Goal: Task Accomplishment & Management: Manage account settings

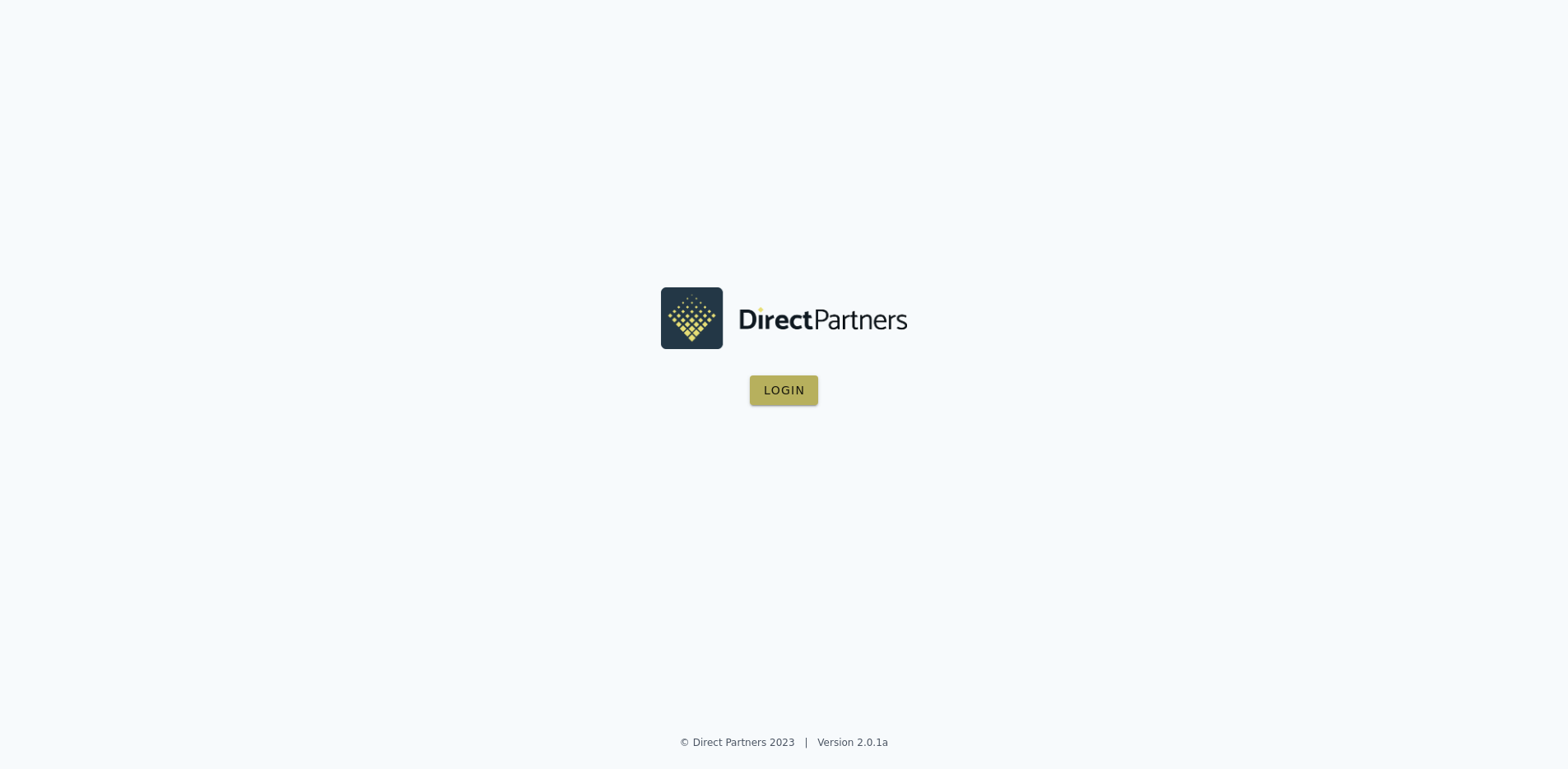
click at [793, 395] on span "Login" at bounding box center [784, 390] width 42 height 14
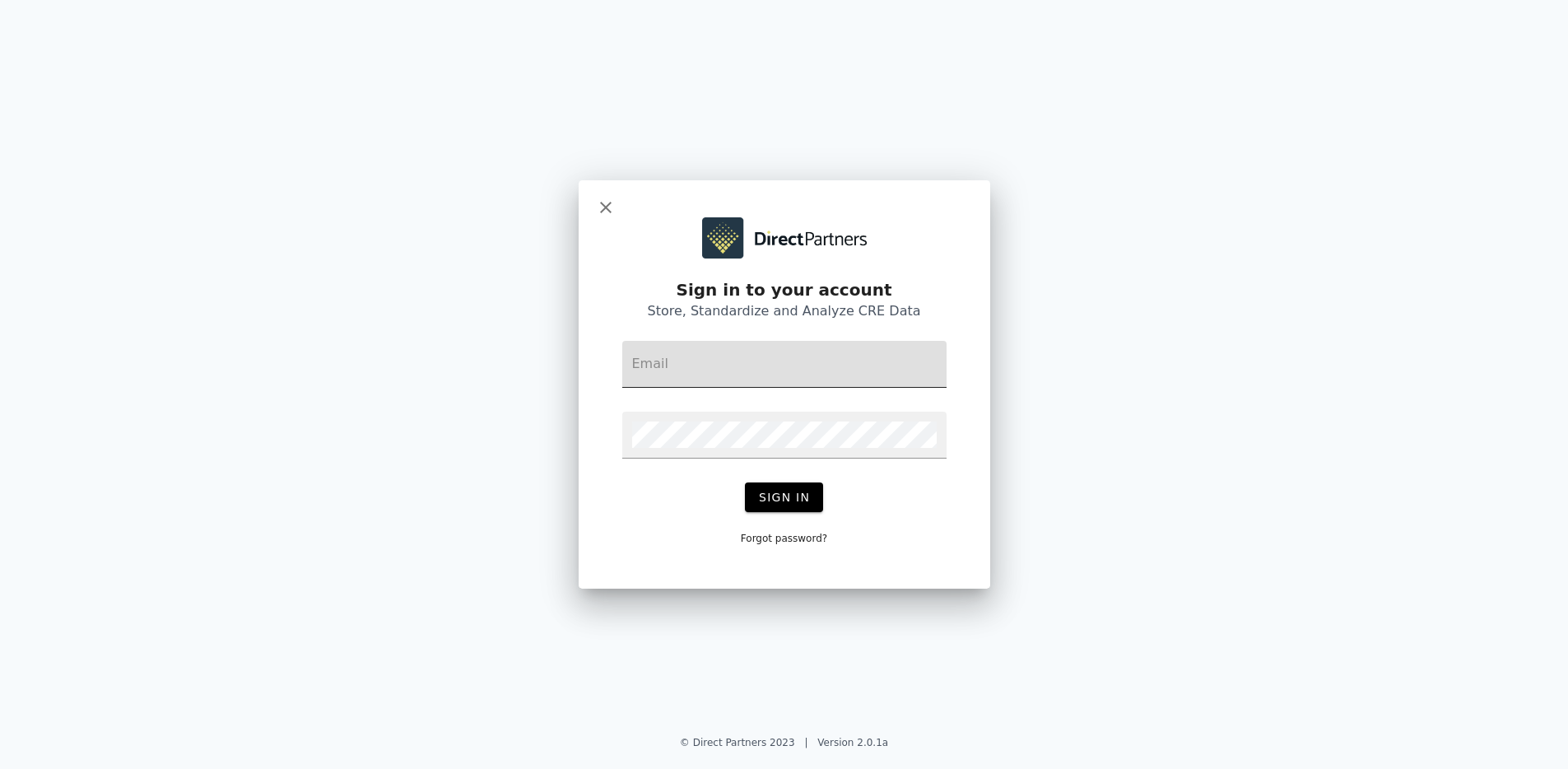
click at [783, 379] on div at bounding box center [784, 363] width 304 height 46
click at [781, 542] on p "Forgot password?" at bounding box center [784, 538] width 86 height 14
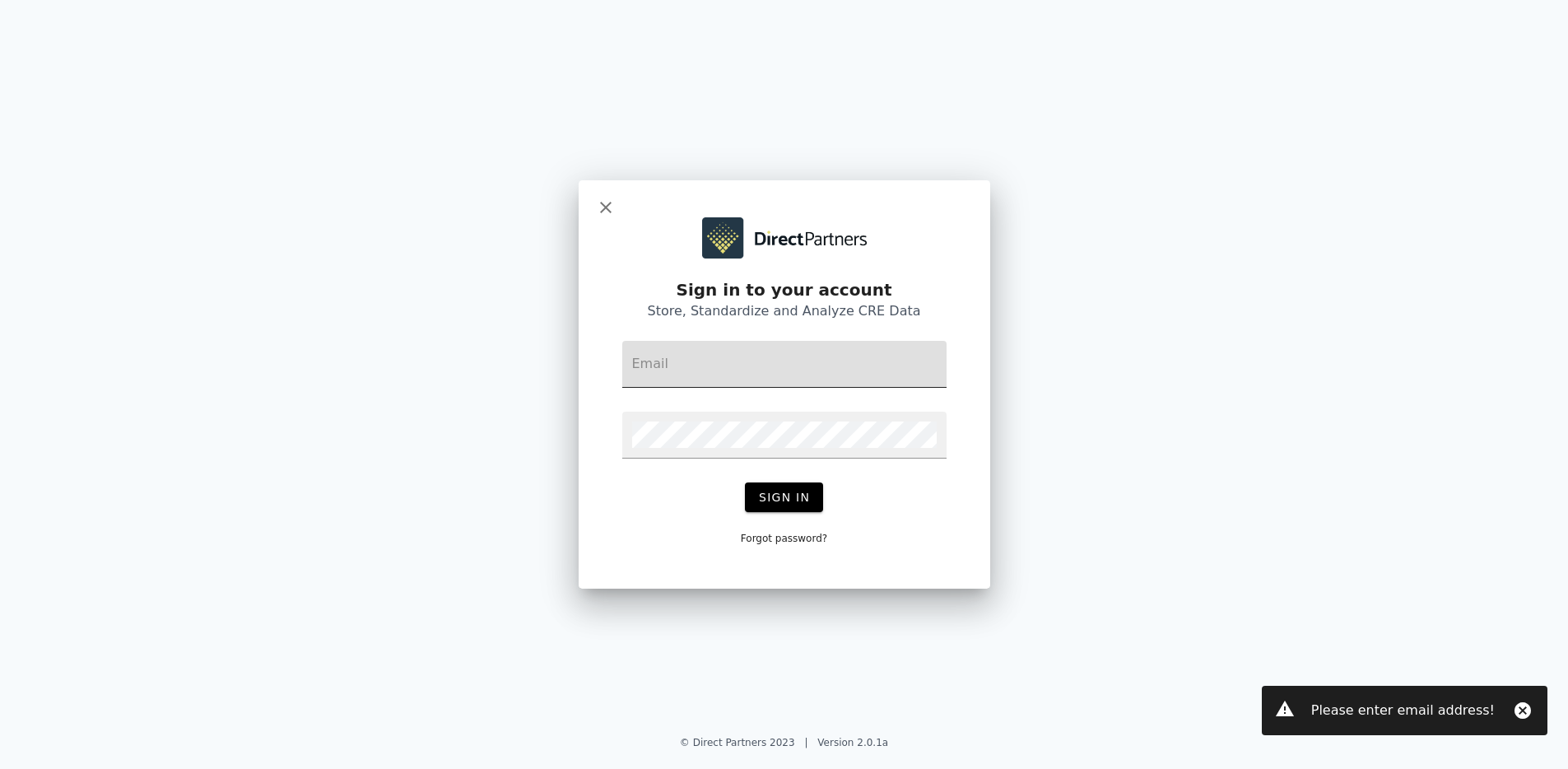
click at [657, 353] on input "email" at bounding box center [784, 363] width 304 height 26
type input "[EMAIL_ADDRESS][DOMAIN_NAME]"
click at [779, 540] on p "Forgot password?" at bounding box center [784, 538] width 86 height 14
drag, startPoint x: 775, startPoint y: 368, endPoint x: 625, endPoint y: 373, distance: 150.1
click at [625, 373] on div "[EMAIL_ADDRESS][DOMAIN_NAME]" at bounding box center [784, 363] width 325 height 46
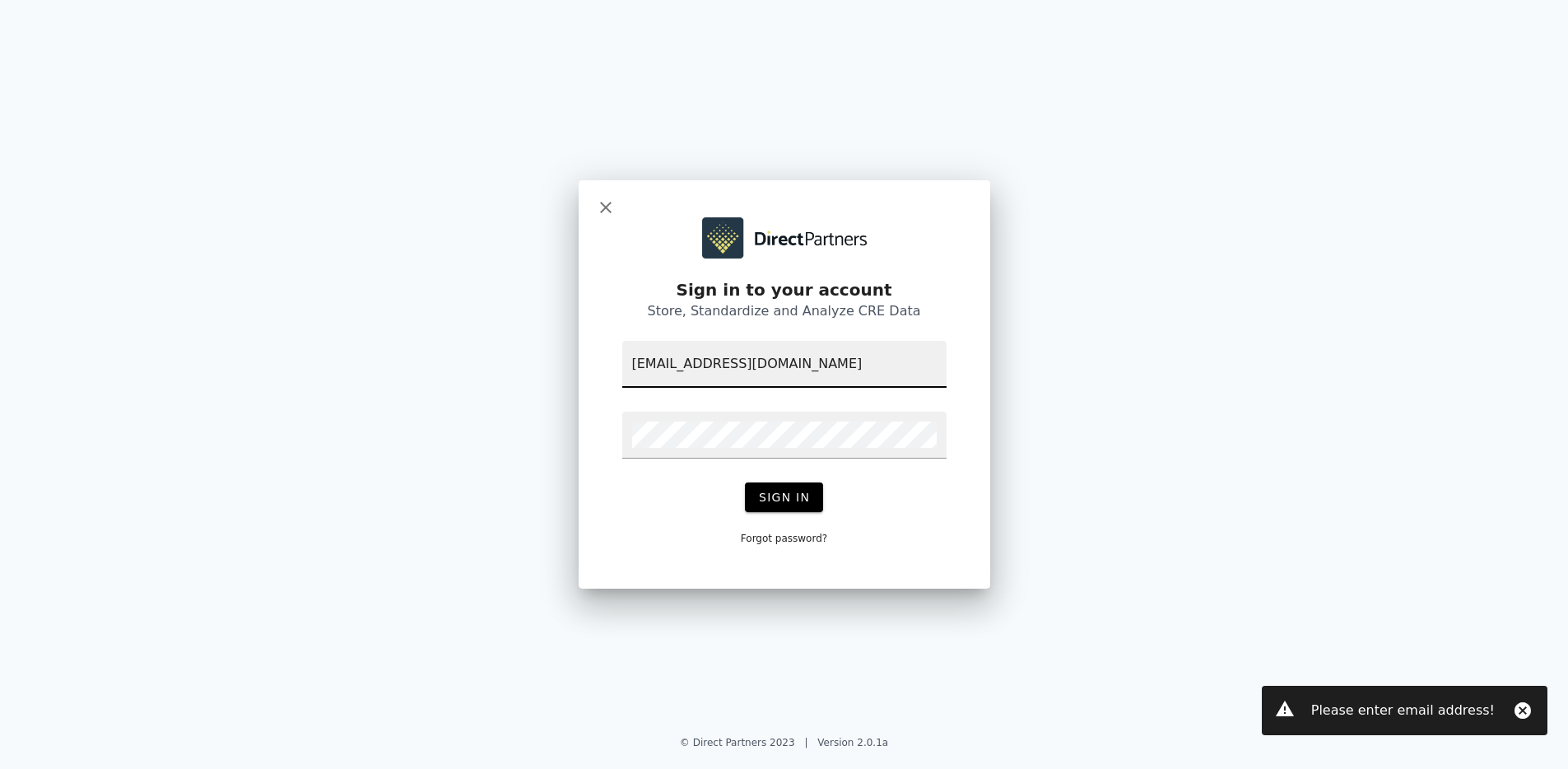
drag, startPoint x: 768, startPoint y: 363, endPoint x: 594, endPoint y: 356, distance: 174.1
click at [594, 356] on div "Please enter email address! Sign in to your account Store, Standardize and Anal…" at bounding box center [784, 384] width 412 height 408
click at [756, 538] on p "Forgot password?" at bounding box center [784, 538] width 86 height 14
click at [1523, 714] on icon "Close" at bounding box center [1522, 710] width 19 height 19
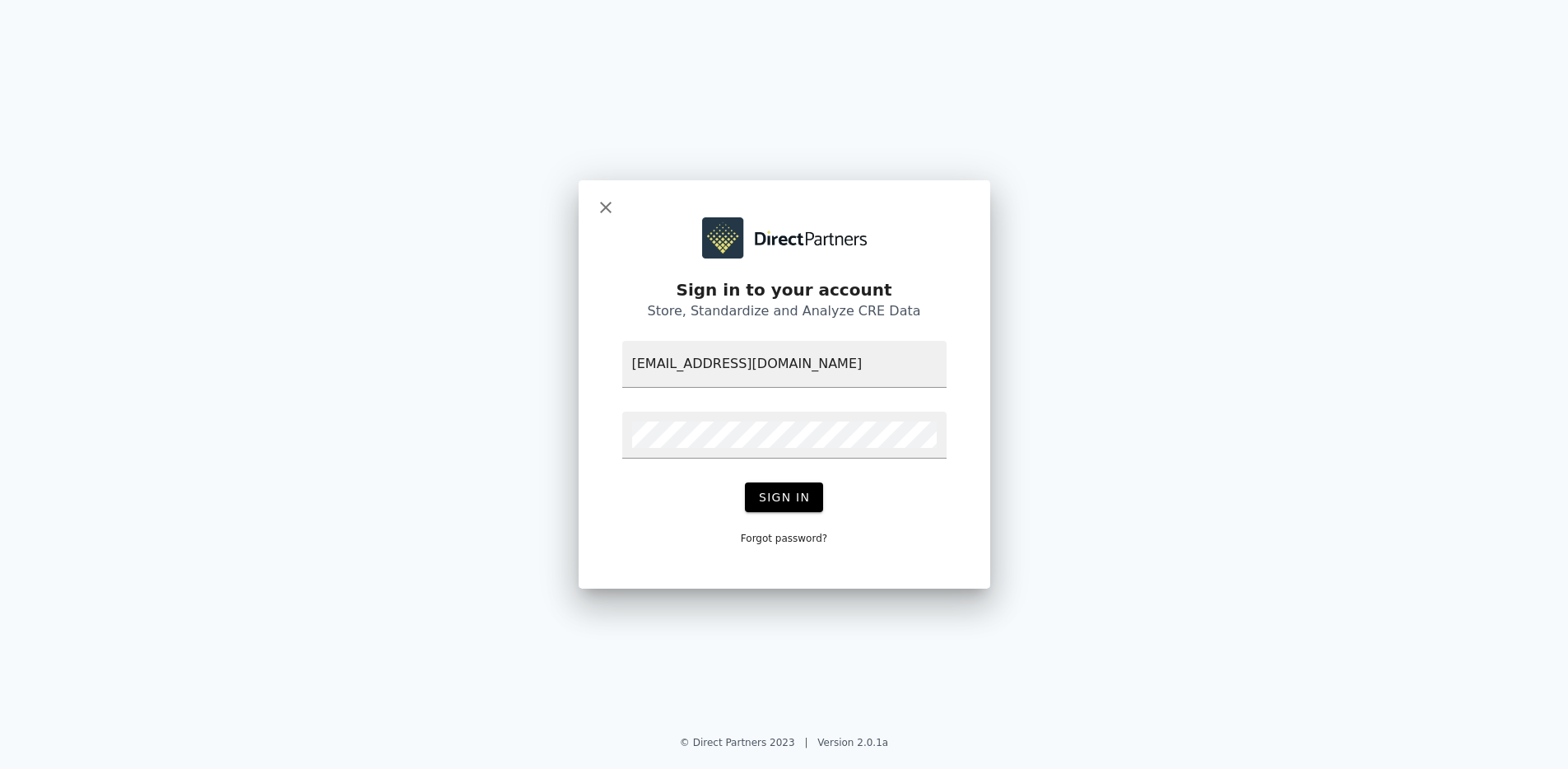
click at [763, 538] on p "Forgot password?" at bounding box center [784, 538] width 86 height 14
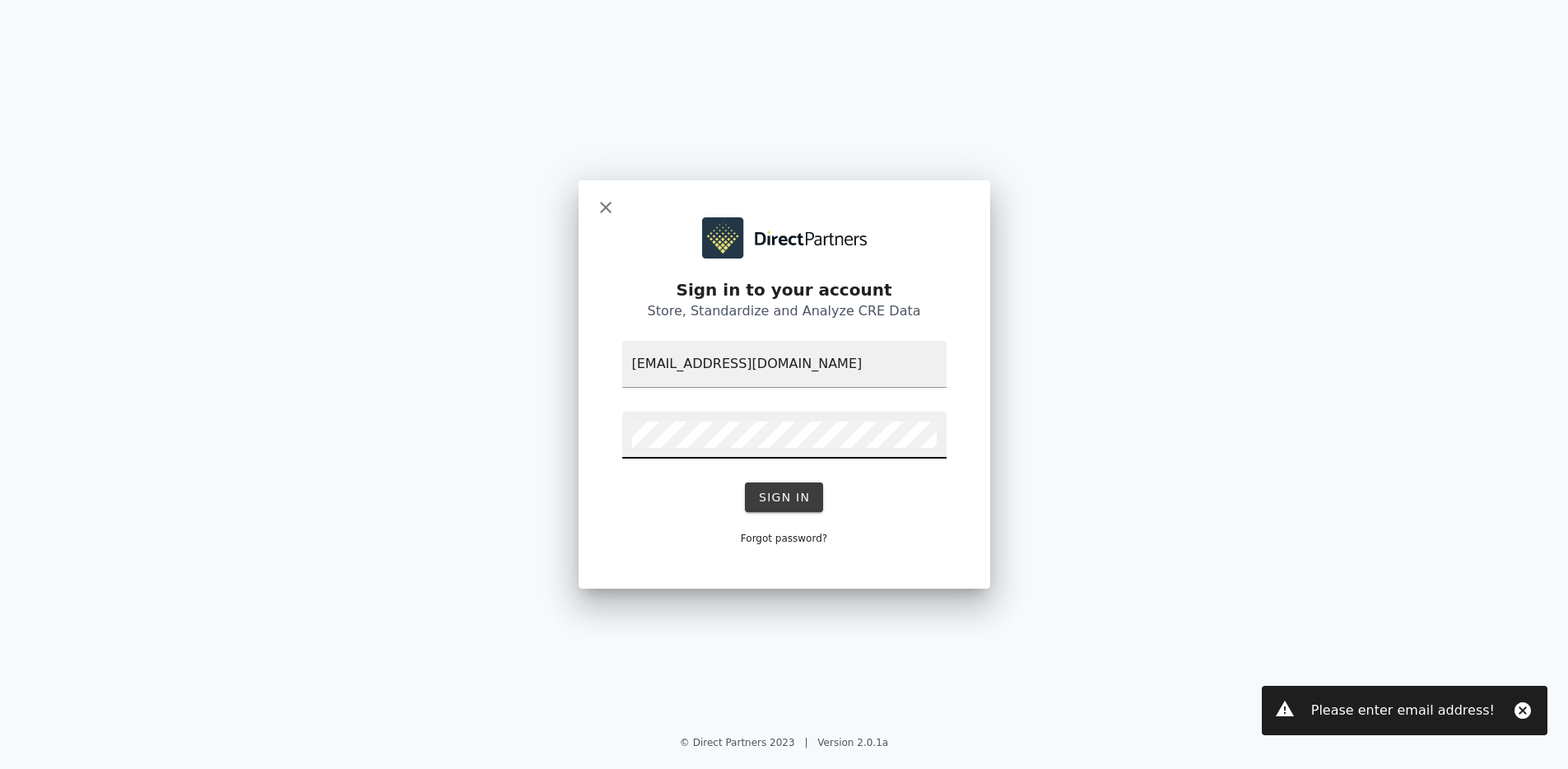
click at [780, 501] on span "Sign In" at bounding box center [784, 498] width 52 height 14
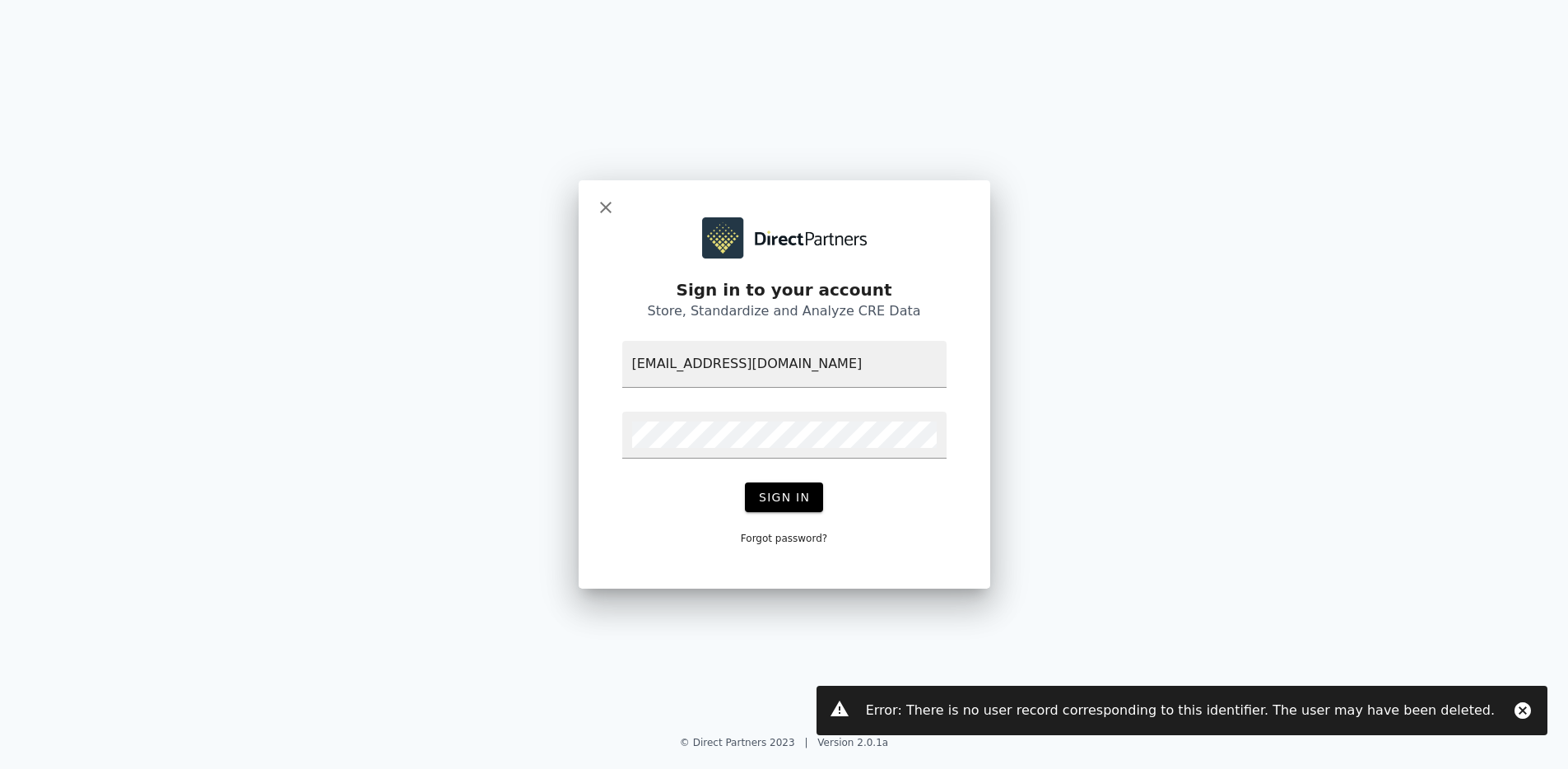
click at [766, 539] on p "Forgot password?" at bounding box center [784, 538] width 86 height 14
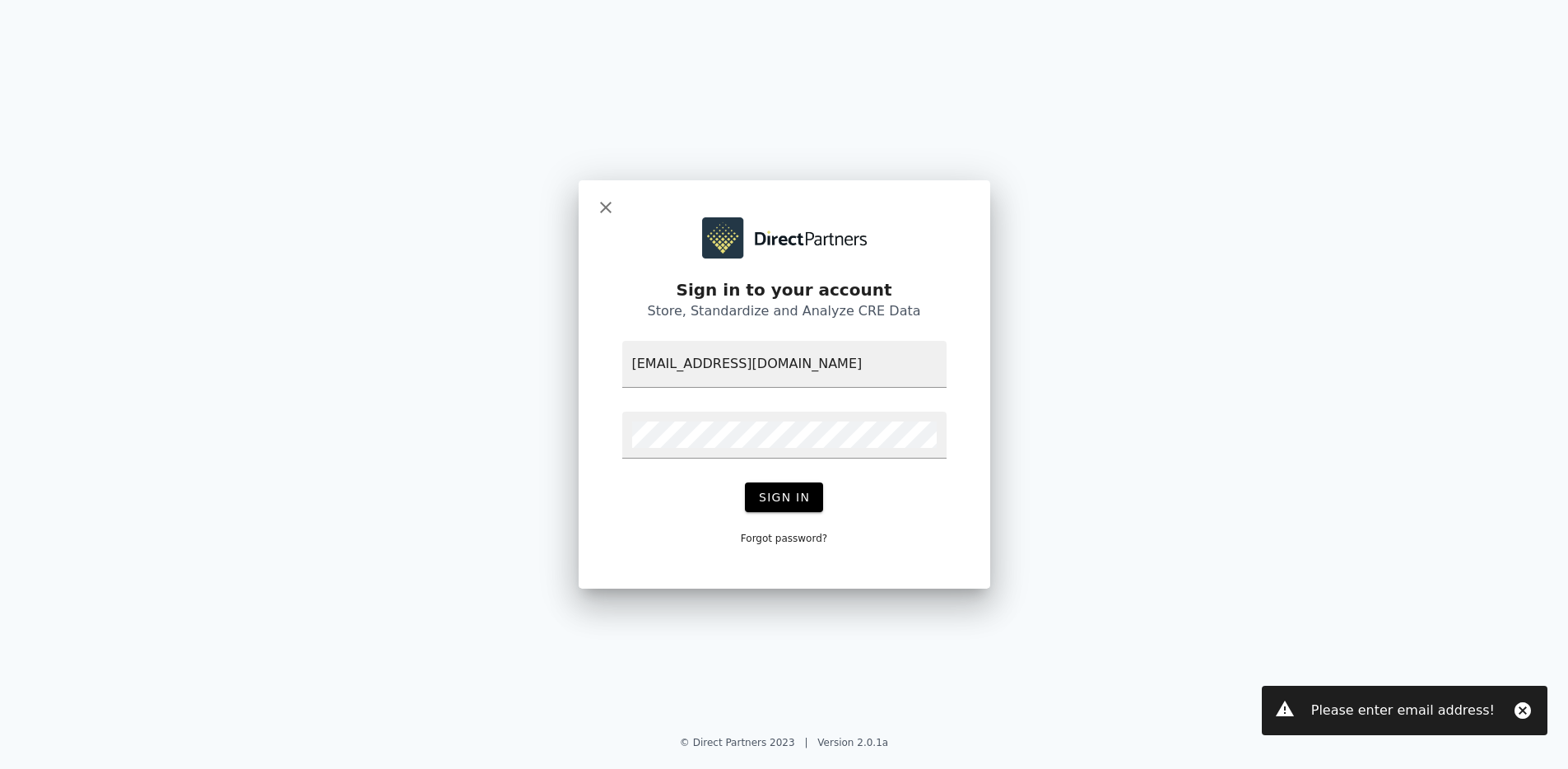
click at [606, 210] on icon at bounding box center [605, 207] width 19 height 19
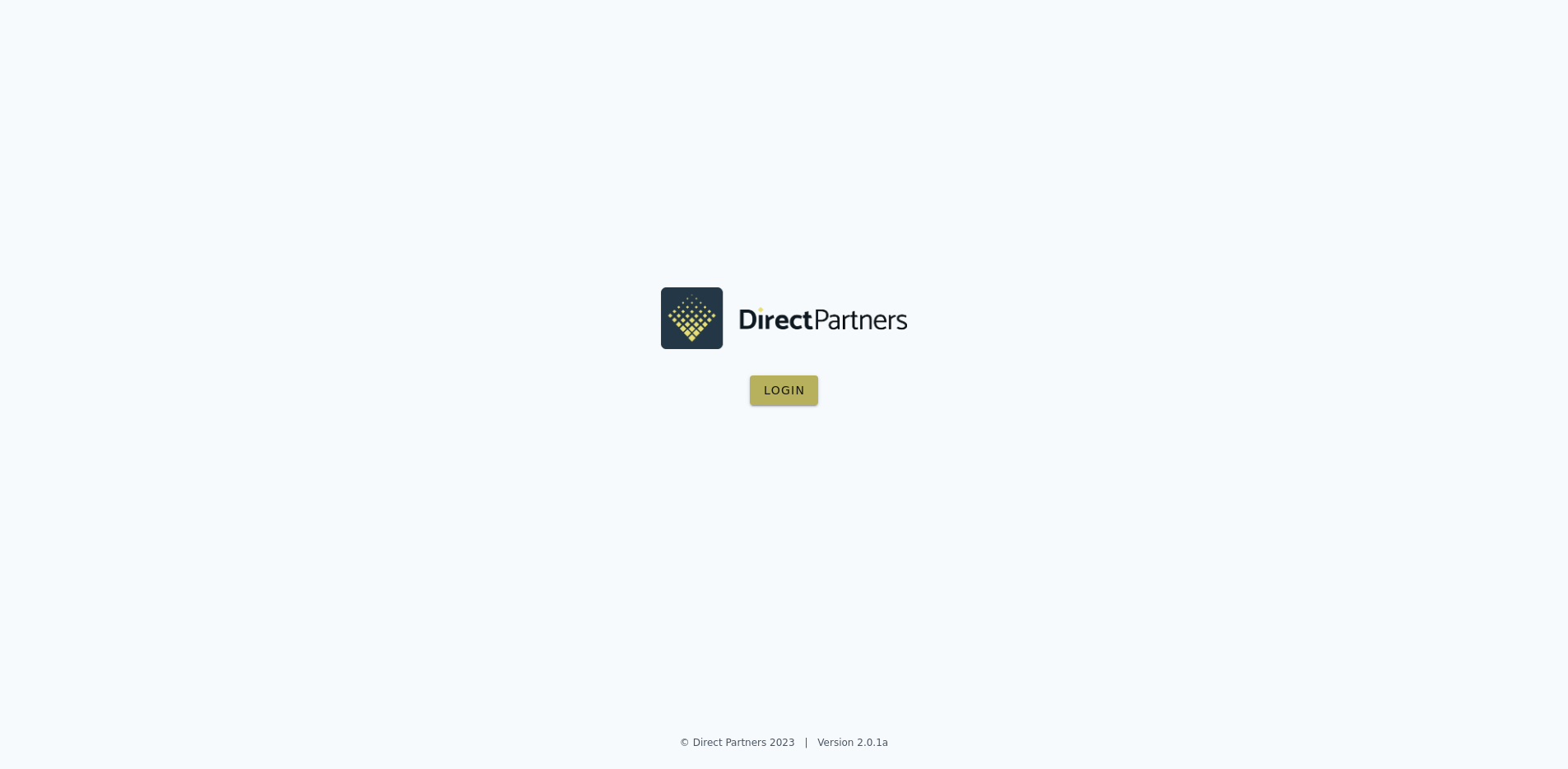
click at [785, 400] on button "Login" at bounding box center [784, 390] width 68 height 30
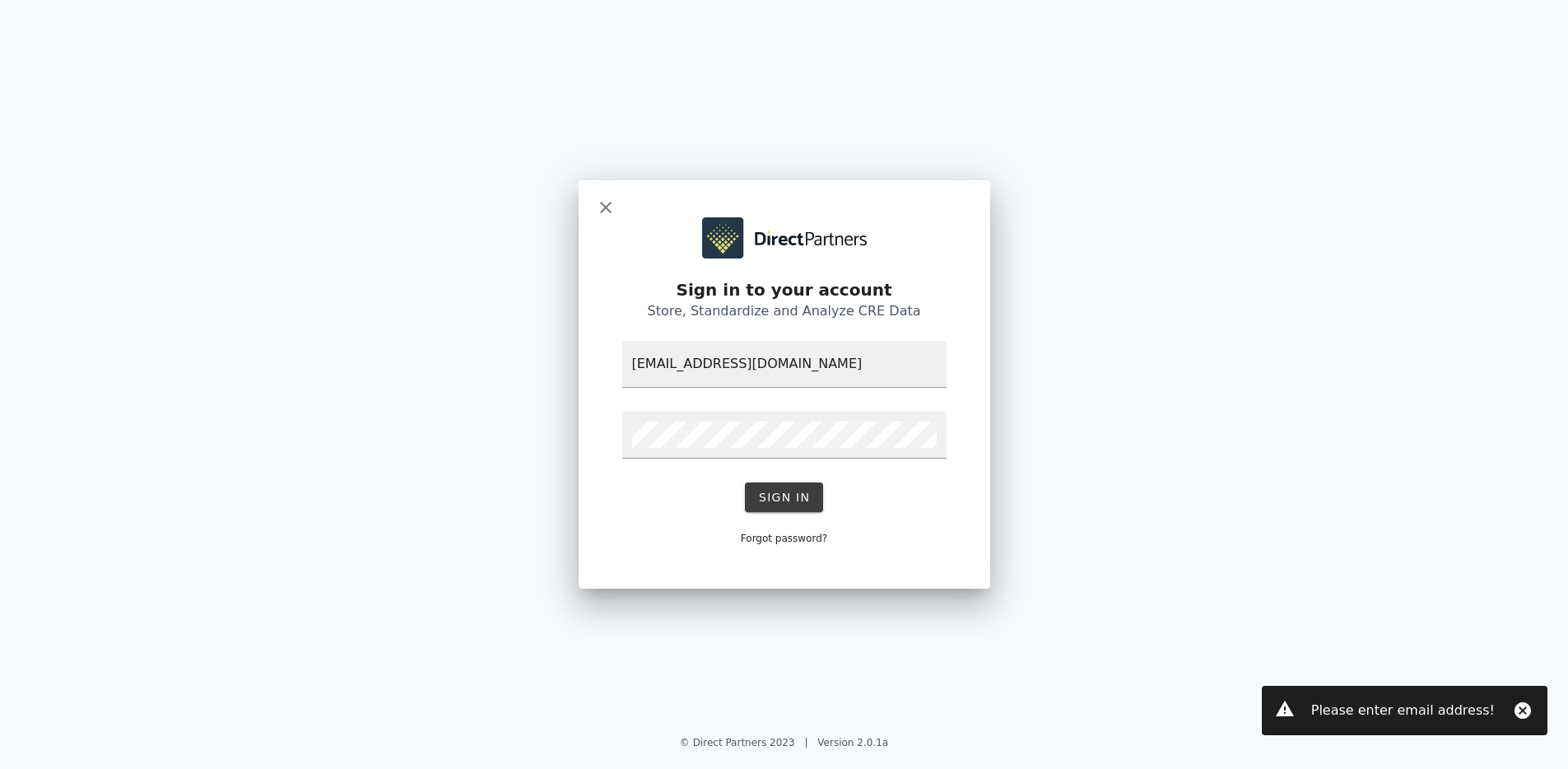
click at [773, 501] on span "Sign In" at bounding box center [784, 498] width 52 height 14
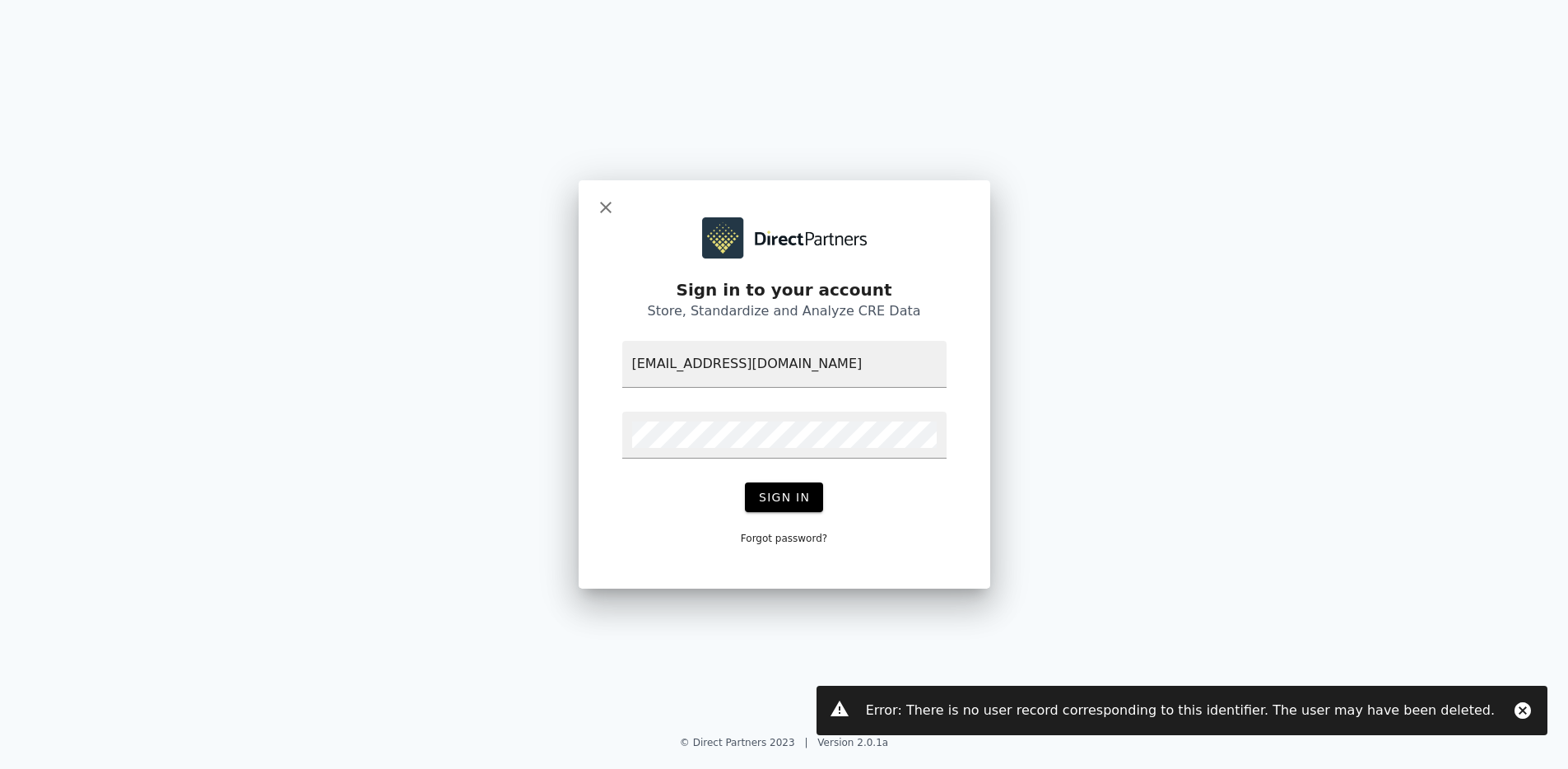
click at [618, 210] on div at bounding box center [784, 207] width 377 height 19
